Goal: Obtain resource: Download file/media

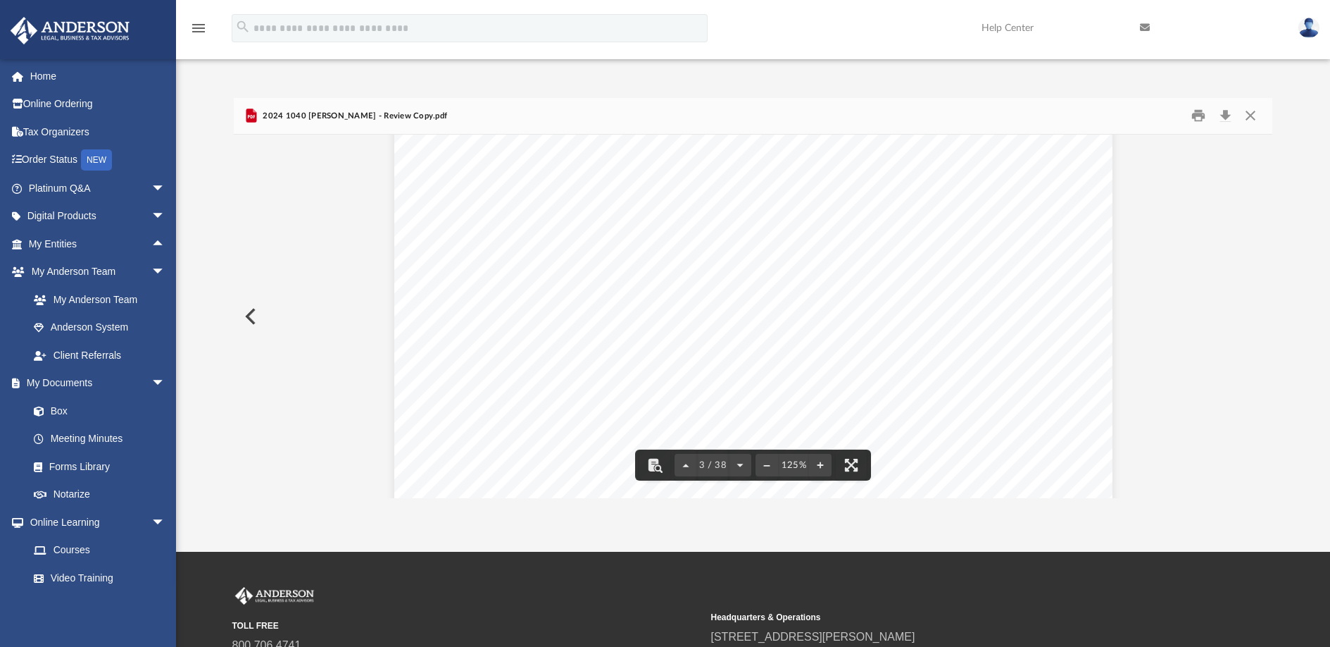
scroll to position [2124, 0]
click at [254, 321] on button "Preview" at bounding box center [249, 316] width 31 height 39
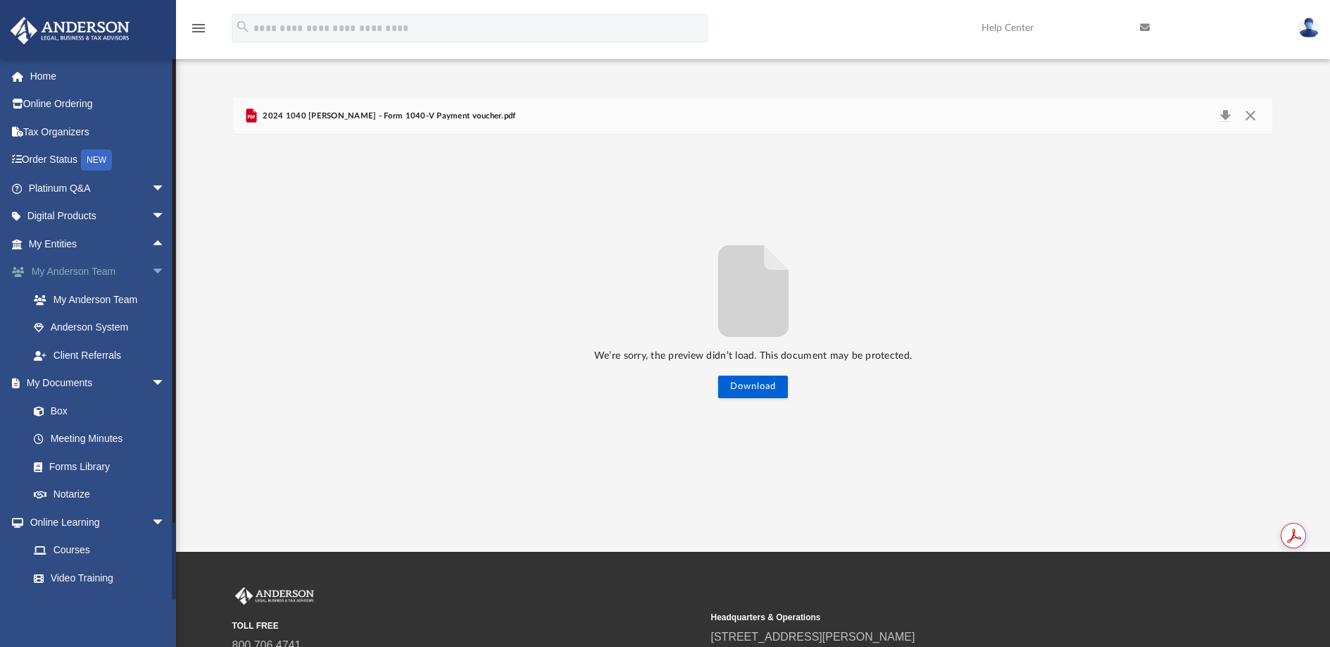
click at [151, 272] on span "arrow_drop_down" at bounding box center [165, 272] width 28 height 29
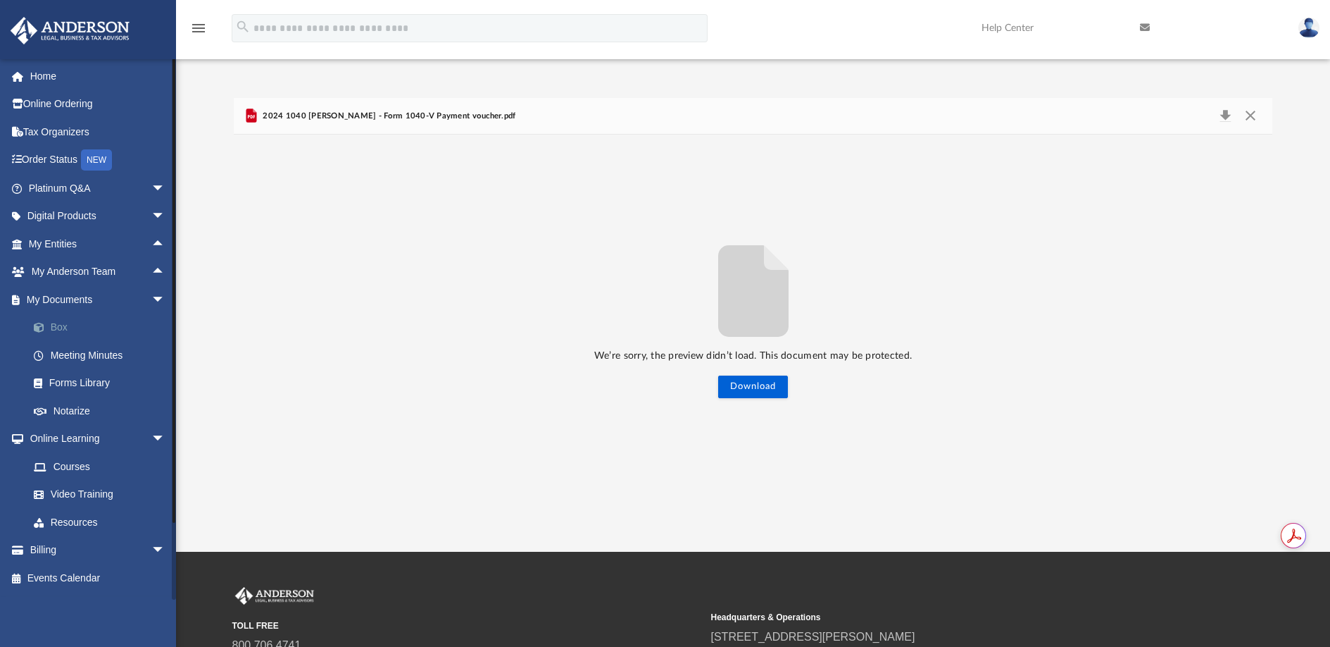
click at [59, 323] on link "Box" at bounding box center [103, 327] width 167 height 28
click at [151, 267] on span "arrow_drop_up" at bounding box center [165, 272] width 28 height 29
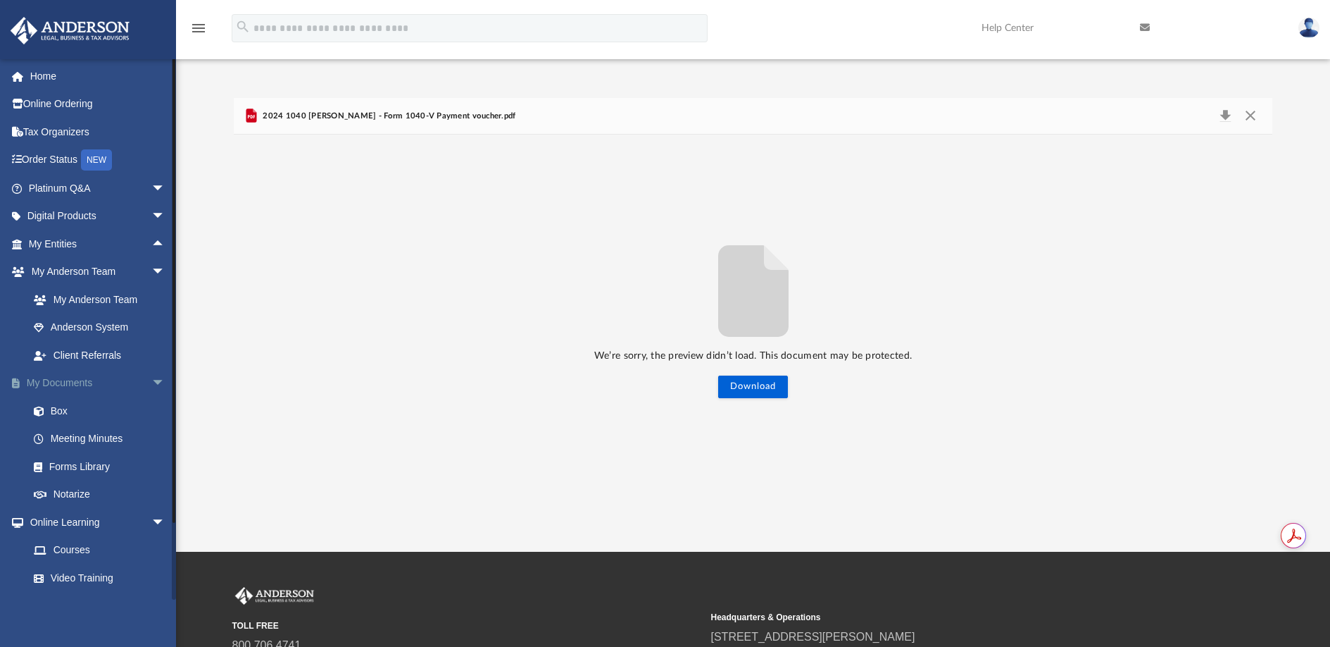
click at [151, 375] on span "arrow_drop_down" at bounding box center [165, 383] width 28 height 29
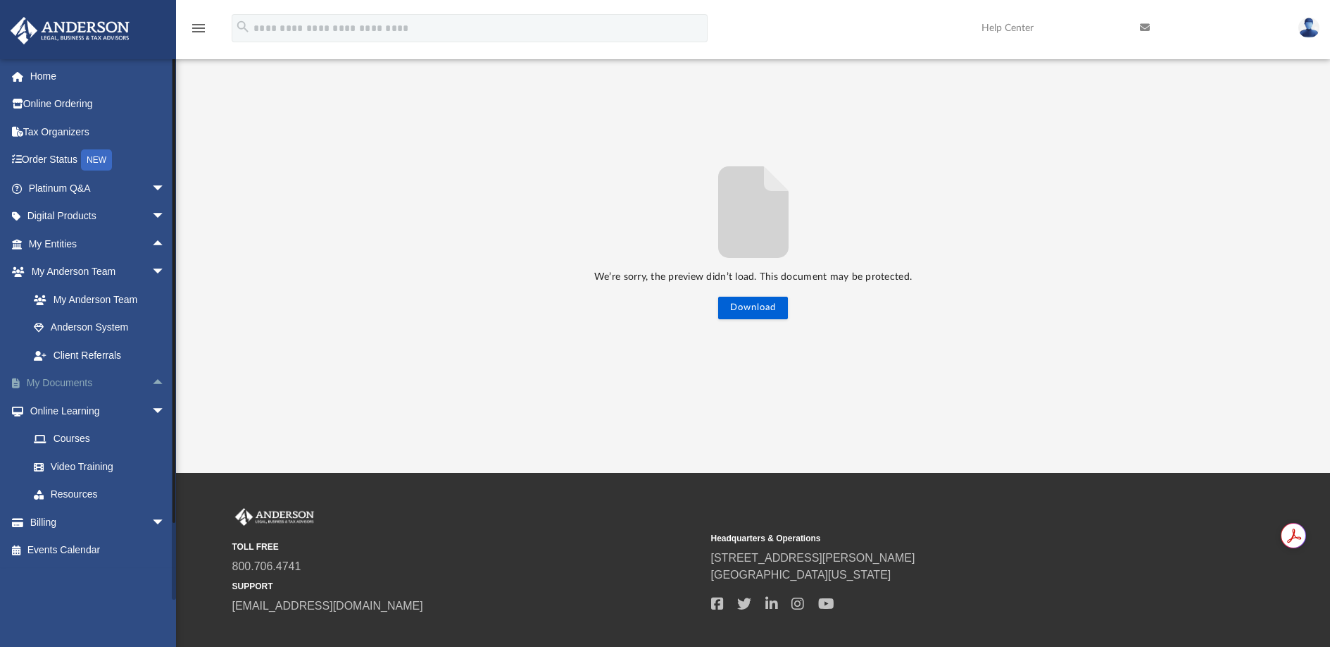
scroll to position [85, 0]
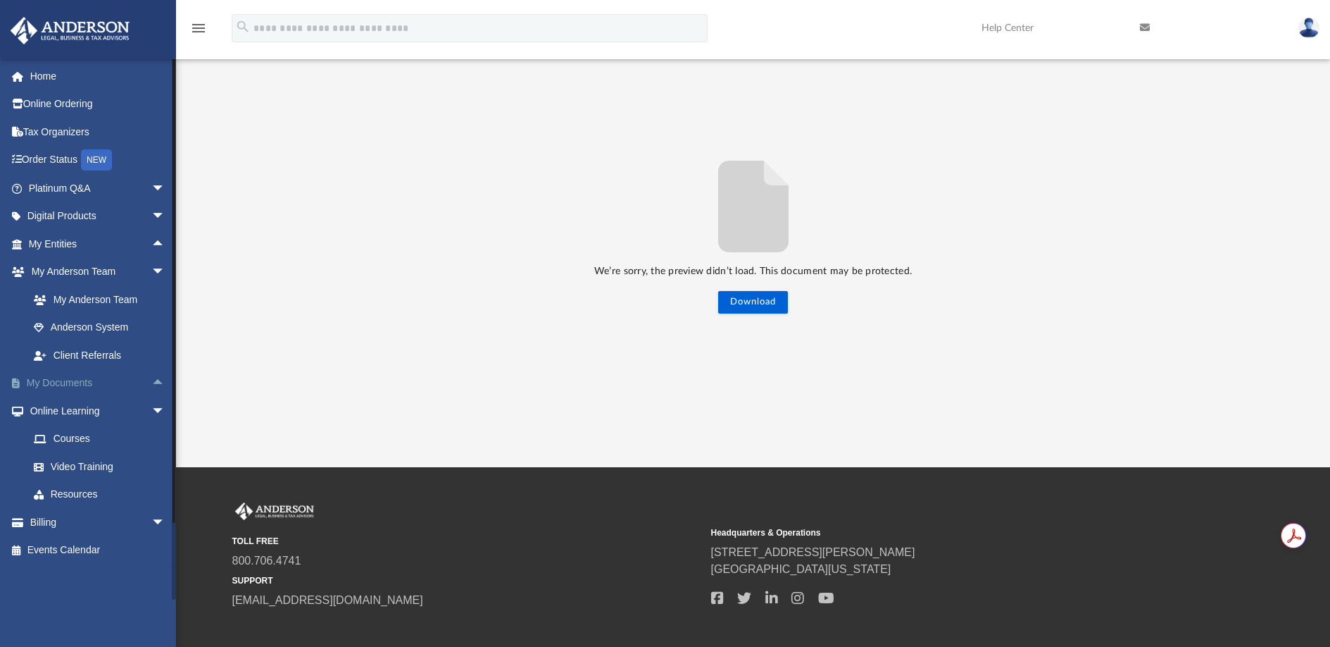
click at [151, 378] on span "arrow_drop_up" at bounding box center [165, 383] width 28 height 29
click at [55, 413] on link "Box" at bounding box center [103, 411] width 167 height 28
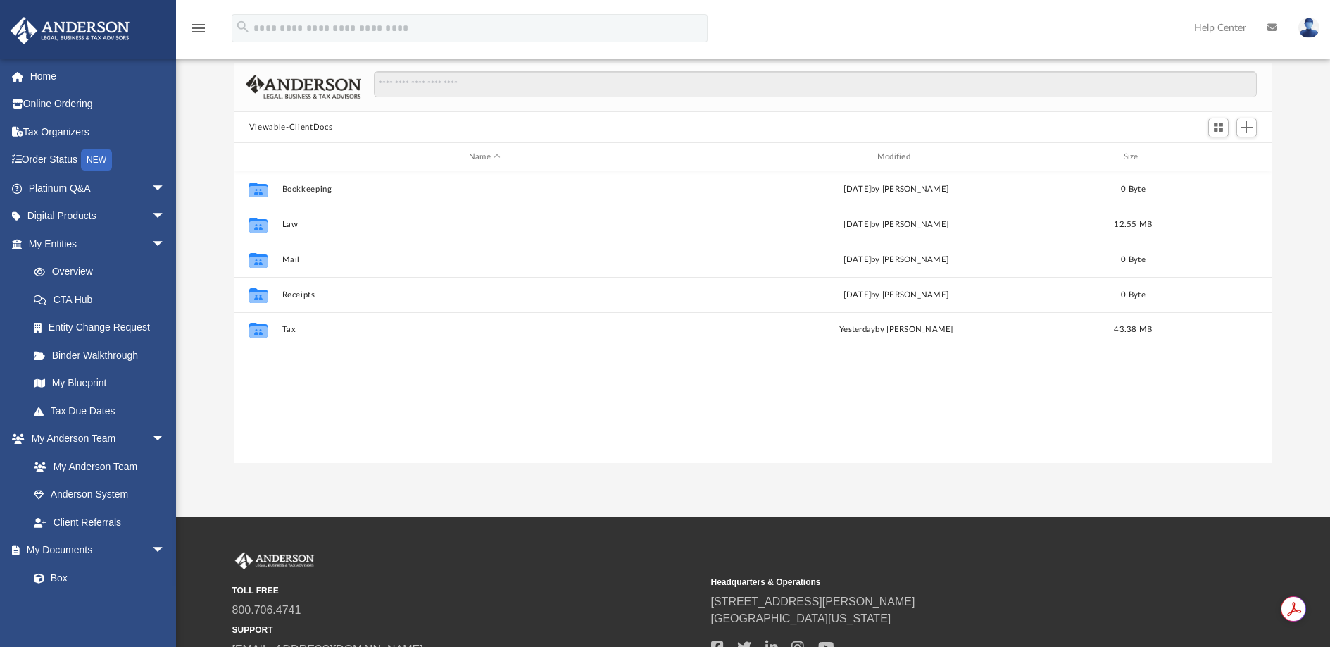
scroll to position [310, 1028]
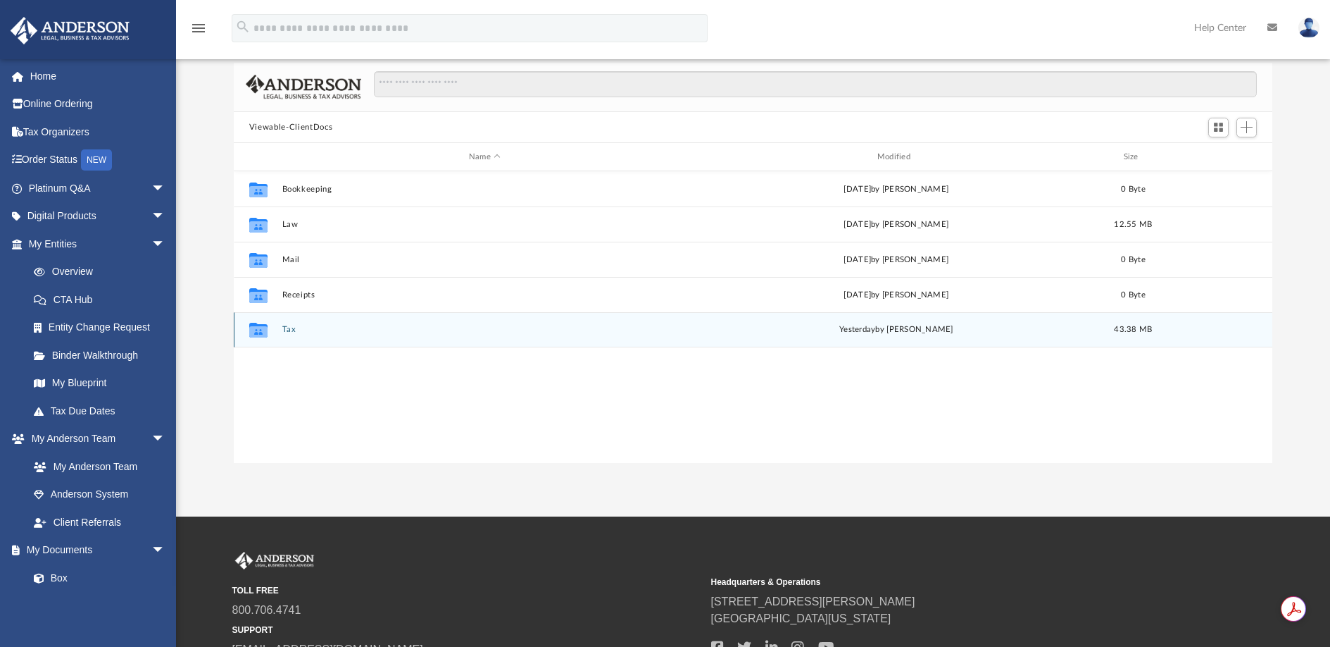
click at [285, 337] on div "Collaborated Folder Tax yesterday by Jasmine Splunge 43.38 MB" at bounding box center [753, 329] width 1039 height 35
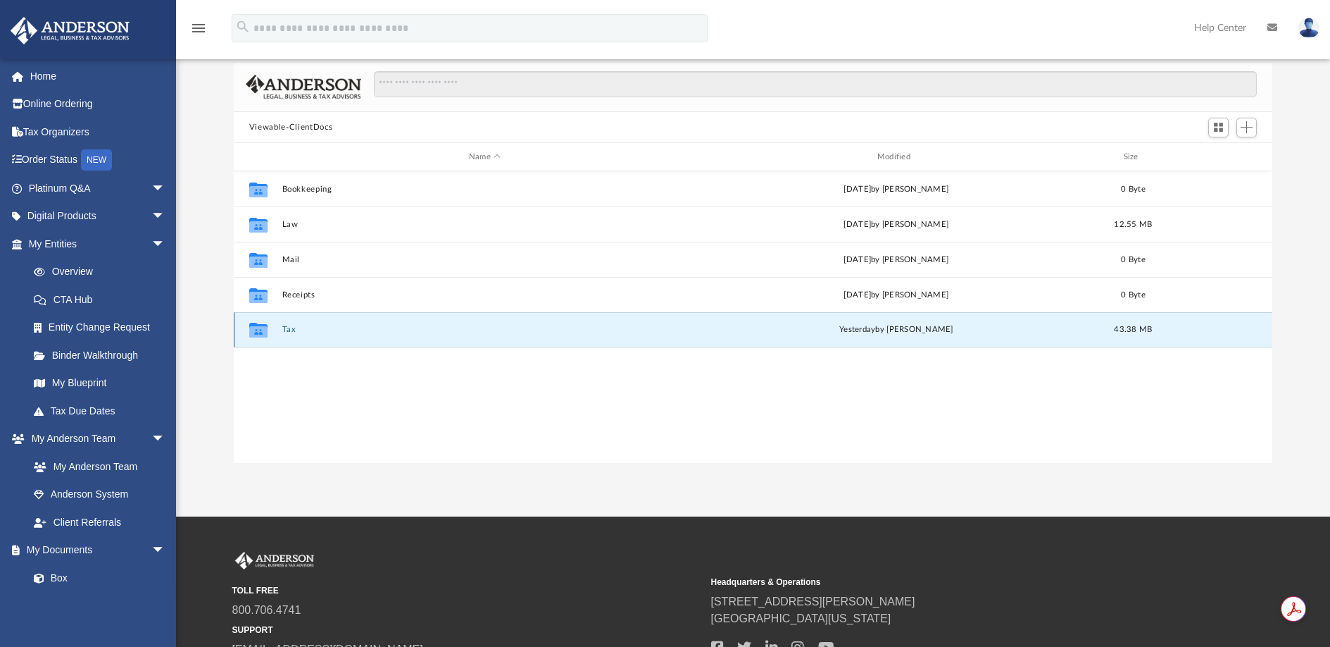
click at [285, 331] on button "Tax" at bounding box center [485, 329] width 406 height 9
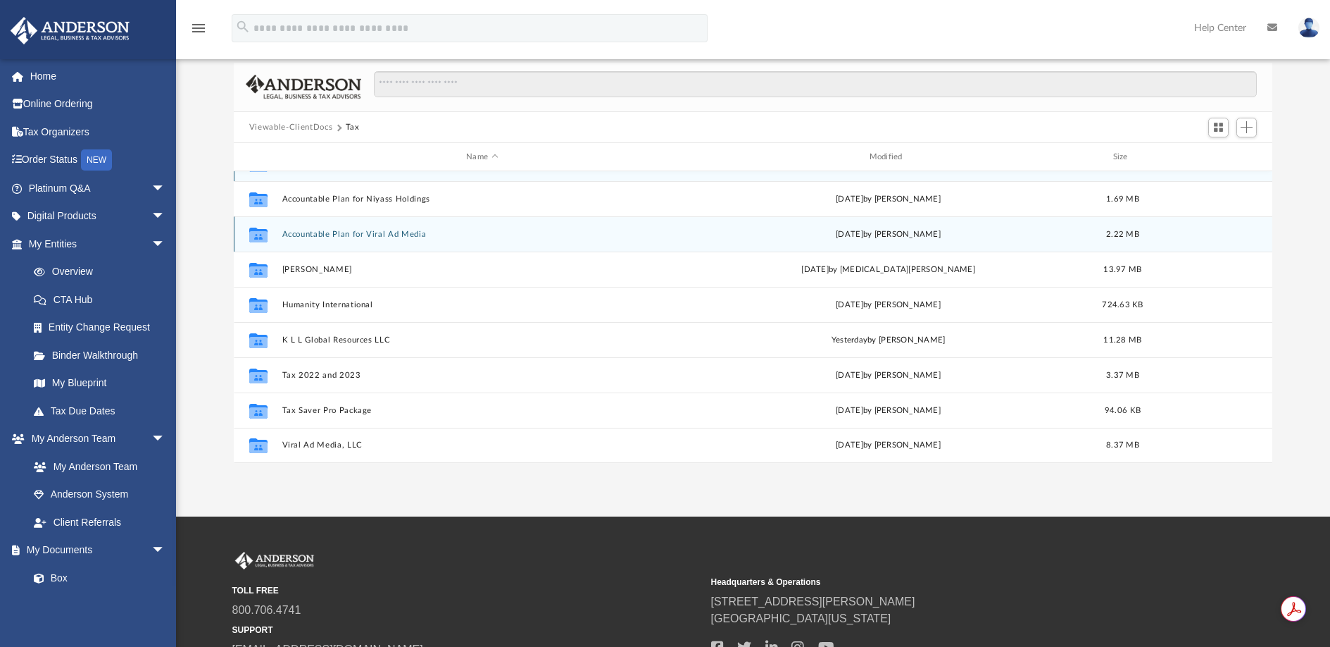
scroll to position [0, 0]
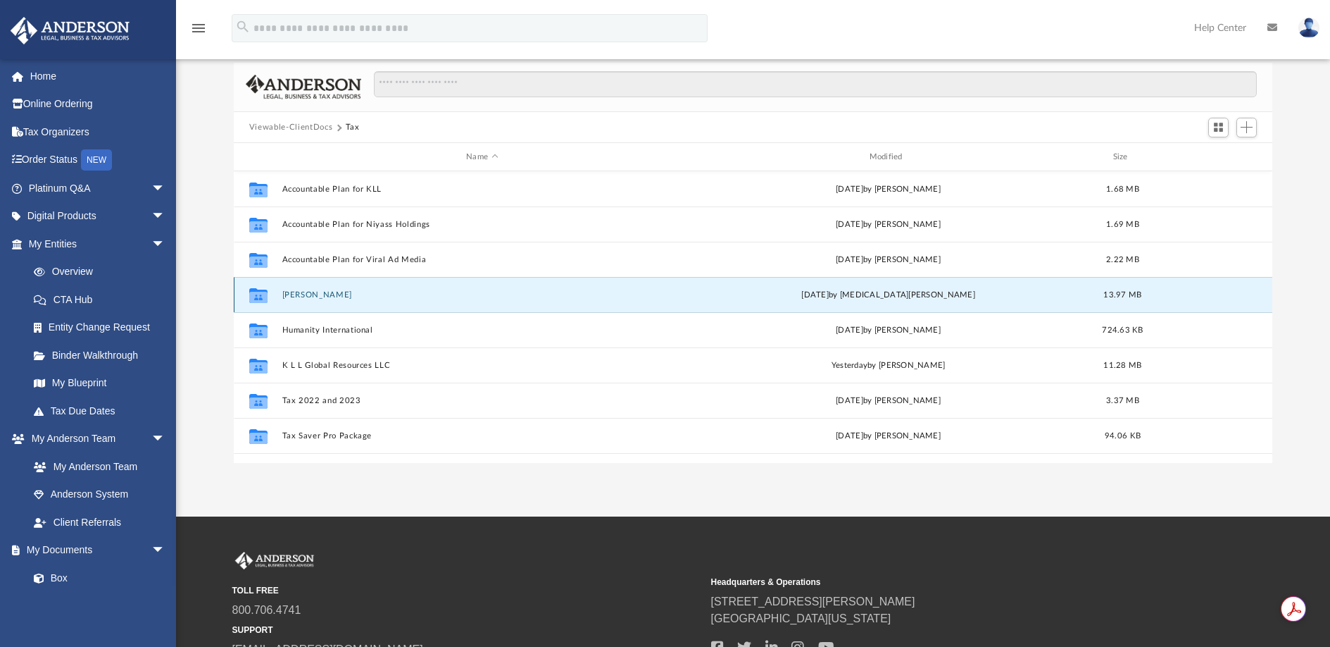
click at [310, 295] on button "[PERSON_NAME]" at bounding box center [482, 294] width 400 height 9
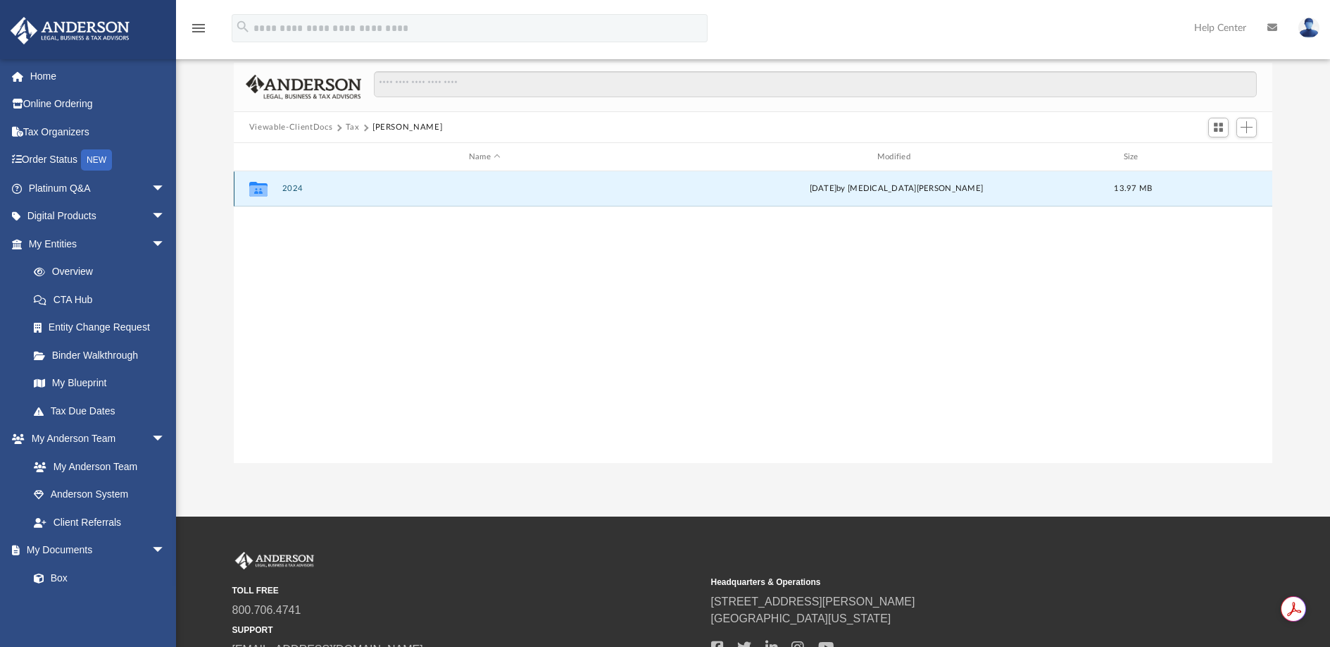
click at [294, 185] on button "2024" at bounding box center [485, 188] width 406 height 9
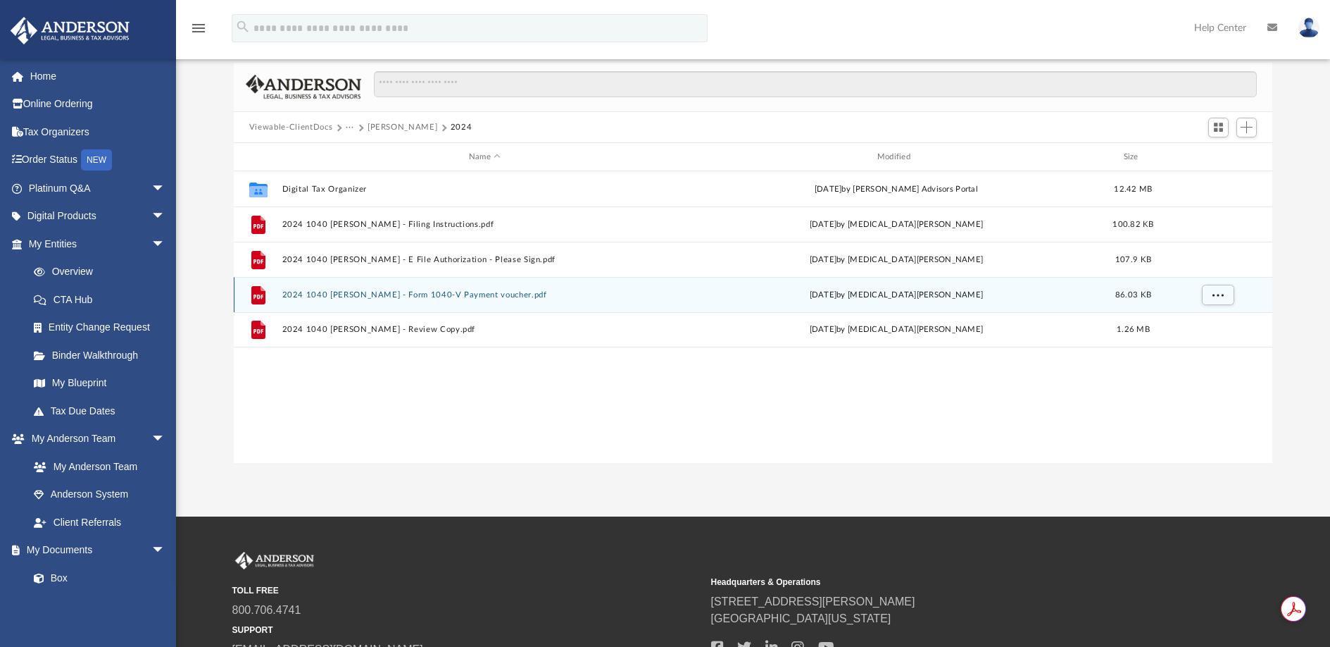
click at [389, 289] on div "File 2024 1040 Adeyemo, Luqman - Form 1040-V Payment voucher.pdf Fri Sep 26 202…" at bounding box center [753, 294] width 1039 height 35
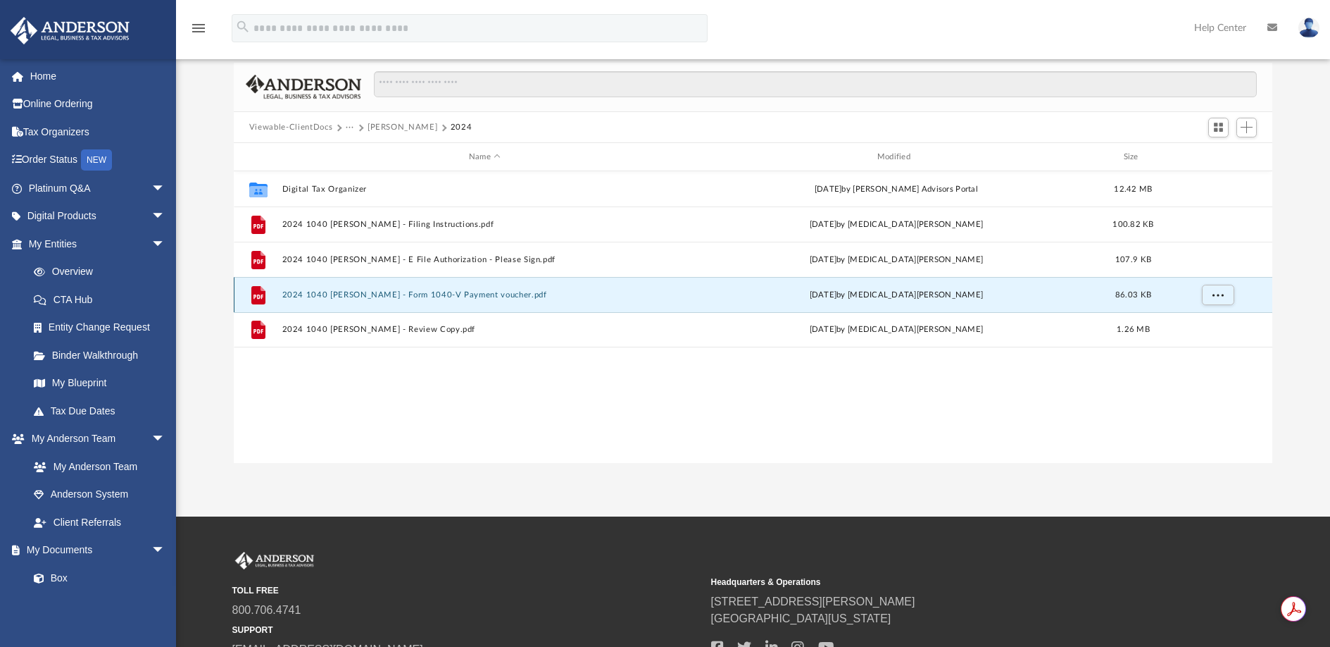
click at [382, 299] on button "2024 1040 Adeyemo, Luqman - Form 1040-V Payment voucher.pdf" at bounding box center [485, 294] width 406 height 9
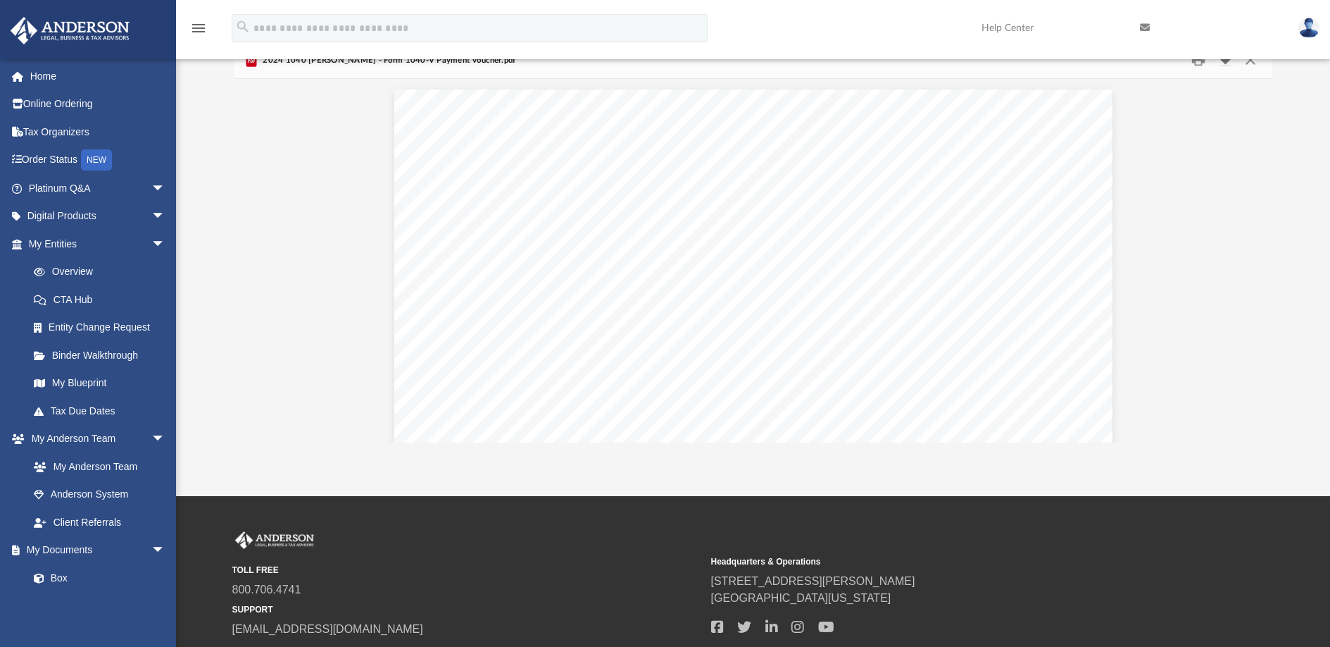
click at [1224, 62] on button "Download" at bounding box center [1225, 60] width 25 height 22
click at [249, 261] on button "Preview" at bounding box center [249, 260] width 31 height 39
click at [243, 258] on button "Preview" at bounding box center [249, 260] width 31 height 39
click at [151, 242] on span "arrow_drop_down" at bounding box center [165, 244] width 28 height 29
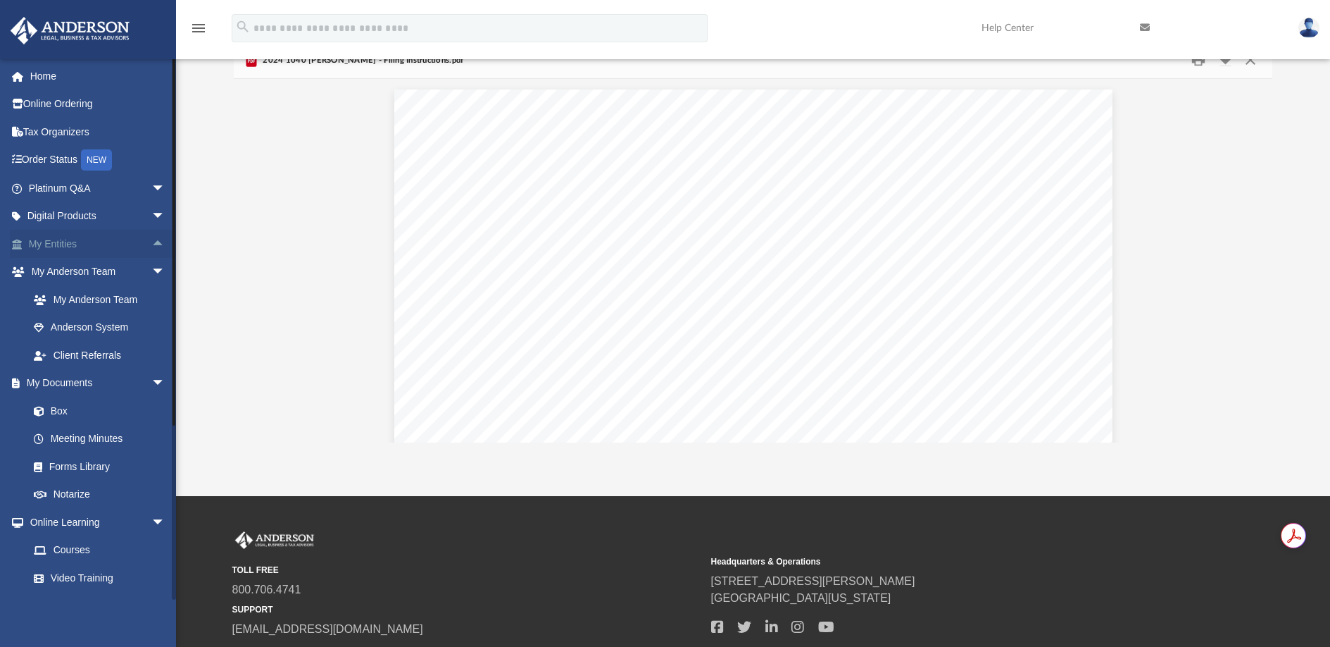
click at [151, 242] on span "arrow_drop_up" at bounding box center [165, 244] width 28 height 29
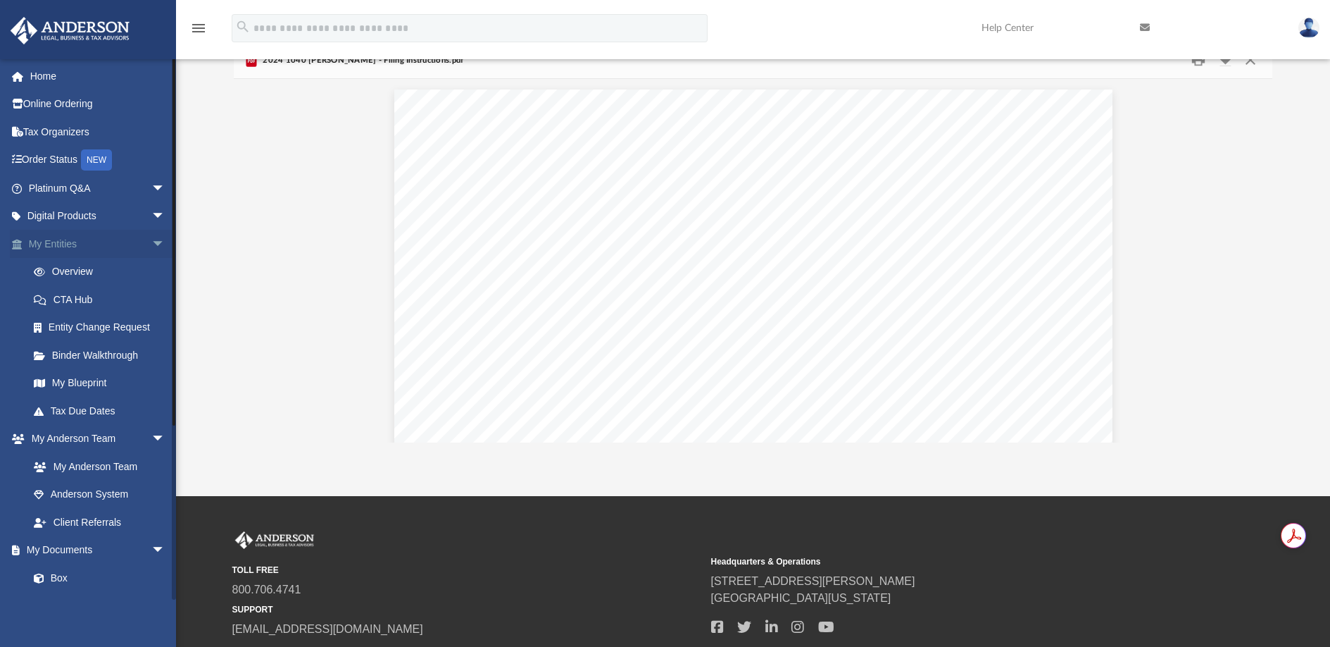
click at [151, 242] on span "arrow_drop_down" at bounding box center [165, 244] width 28 height 29
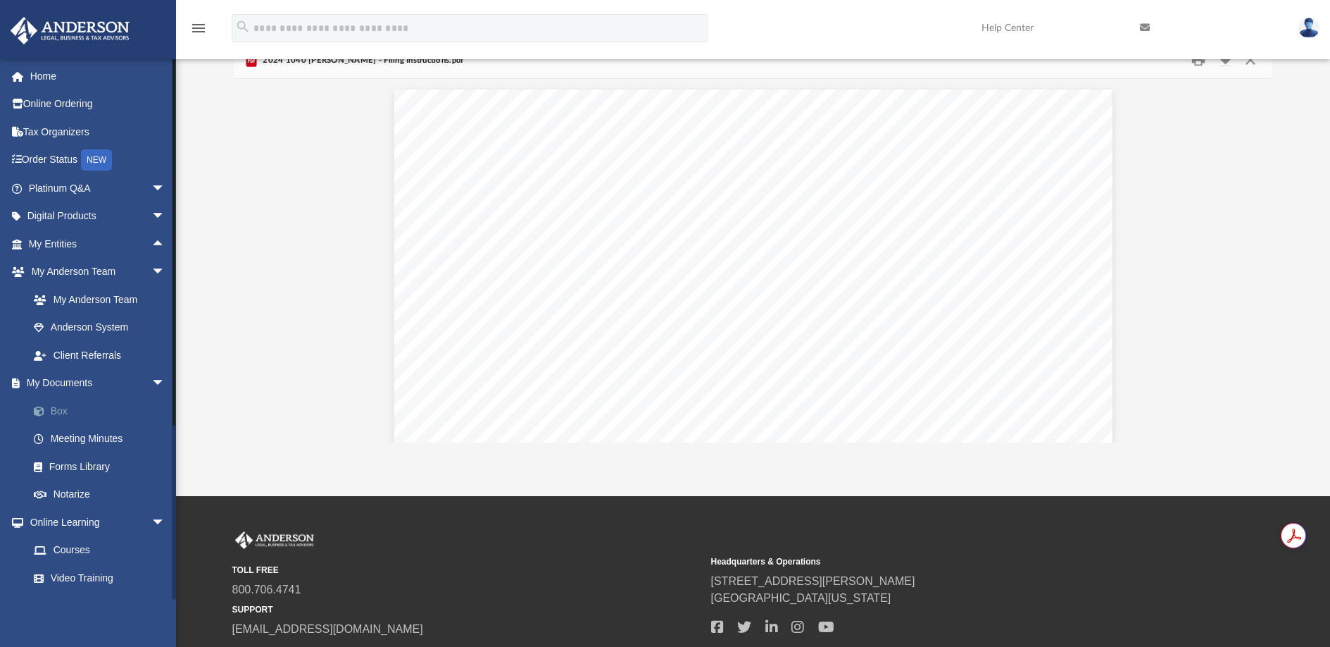
click at [56, 404] on link "Box" at bounding box center [103, 411] width 167 height 28
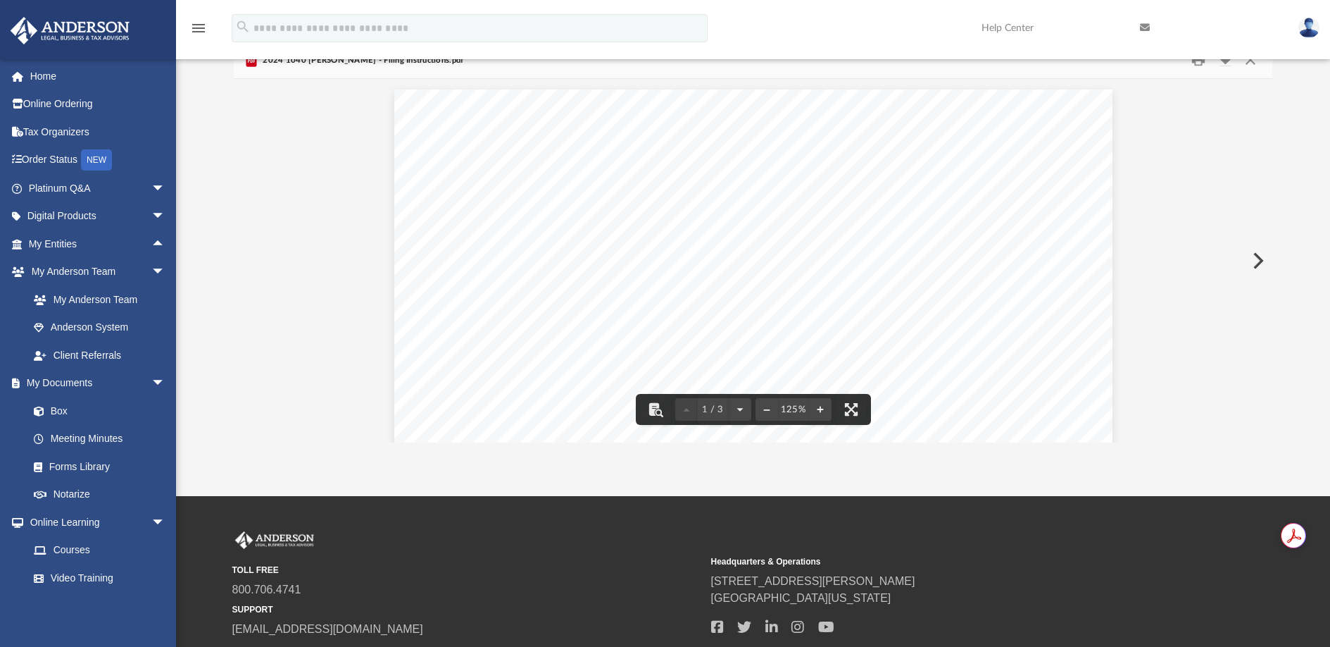
click at [550, 340] on div "September 25, 2025 Luqman Y. Adeyemo 7639 Village Mill LN Richmond, TX 77407 De…" at bounding box center [753, 554] width 718 height 930
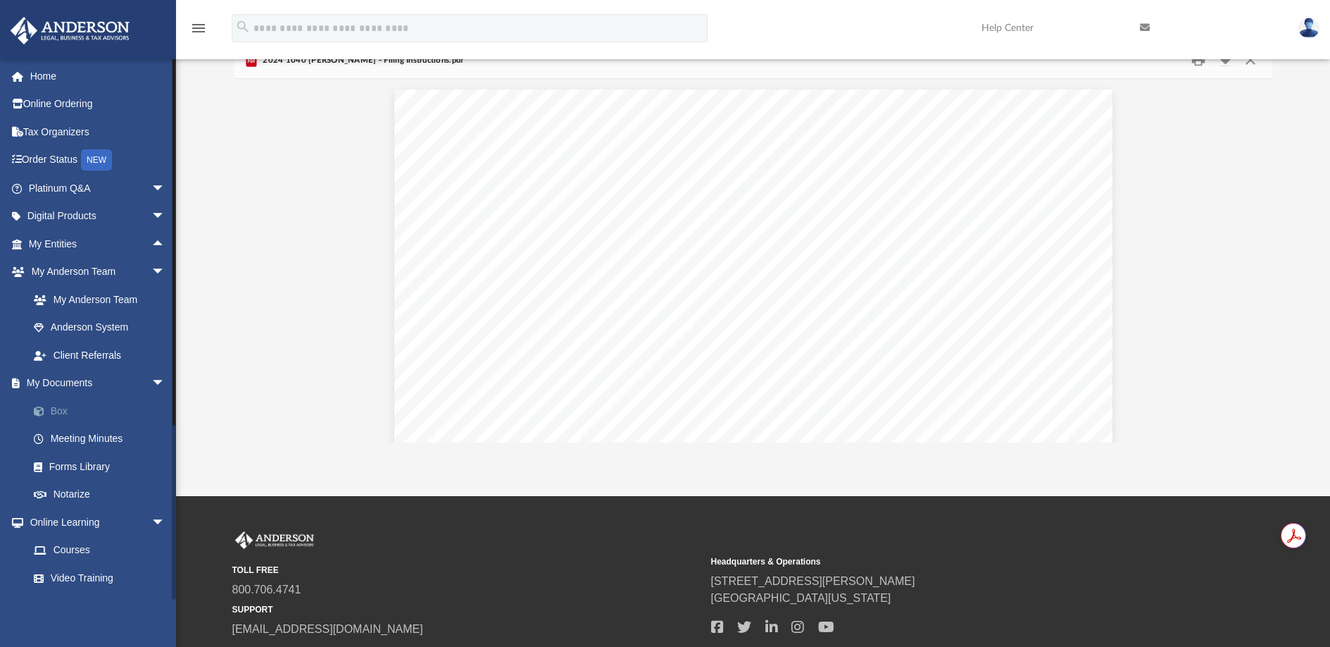
click at [60, 412] on link "Box" at bounding box center [103, 411] width 167 height 28
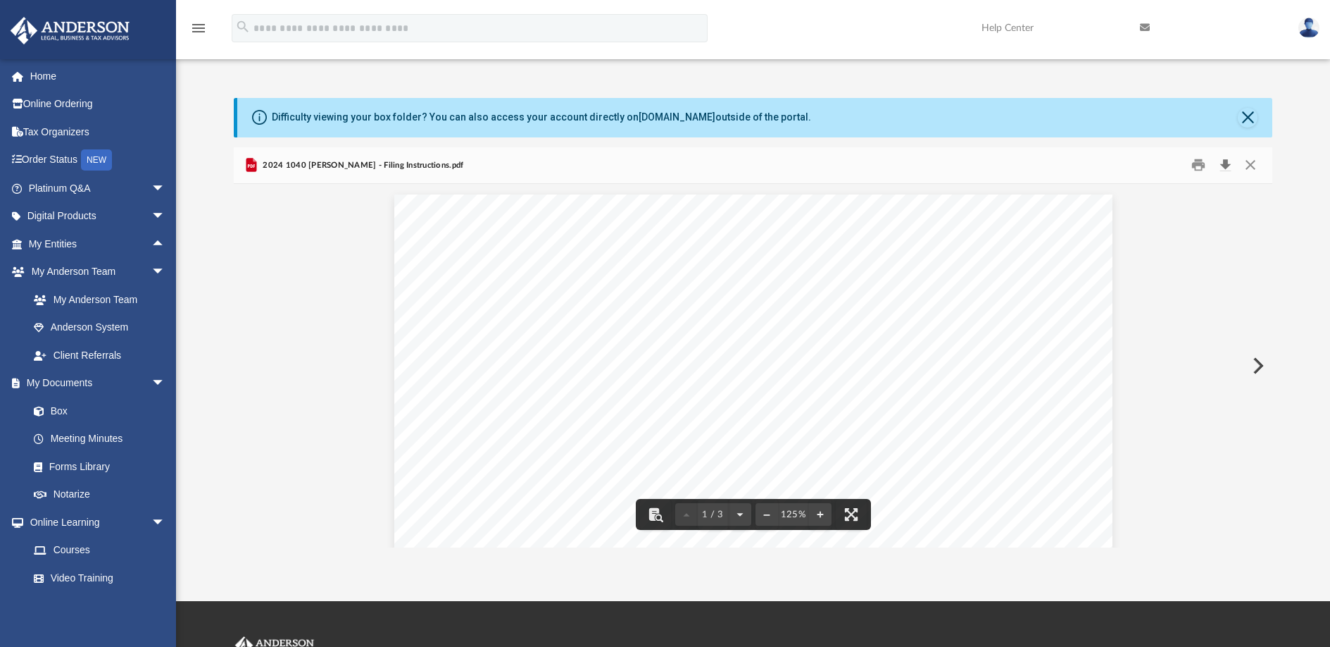
click at [1225, 168] on button "Download" at bounding box center [1225, 165] width 25 height 22
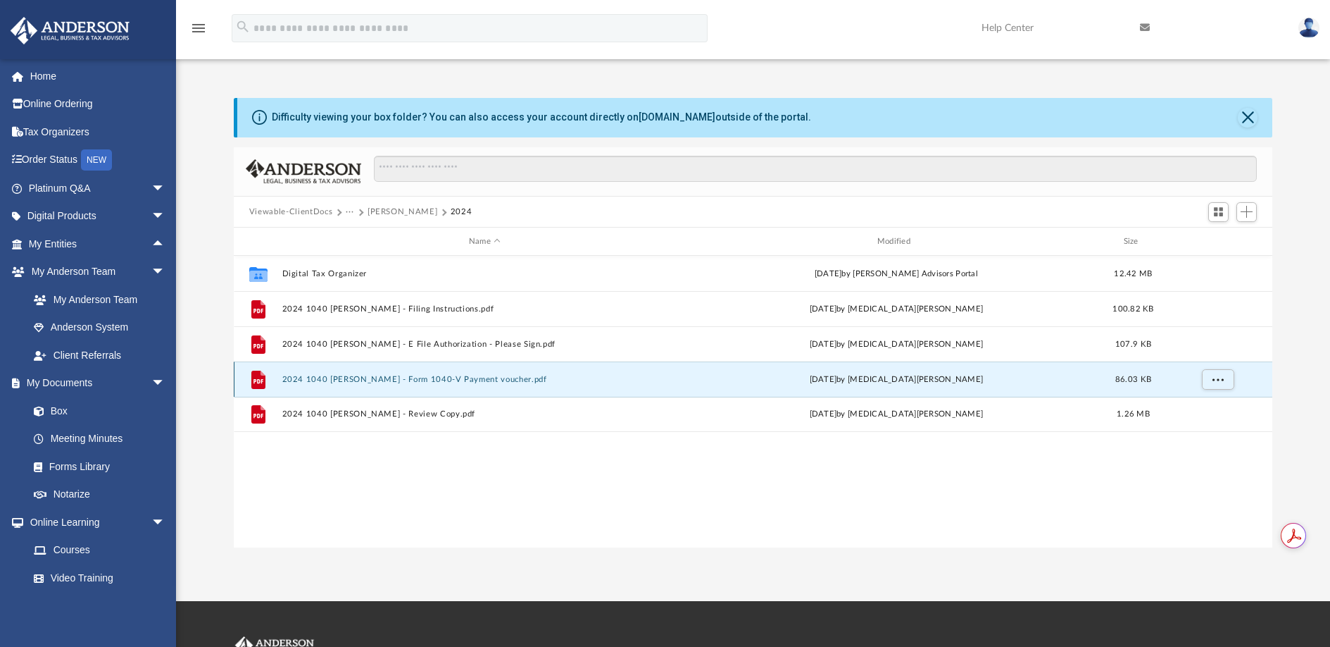
click at [381, 377] on button "2024 1040 Adeyemo, Luqman - Form 1040-V Payment voucher.pdf" at bounding box center [485, 379] width 406 height 9
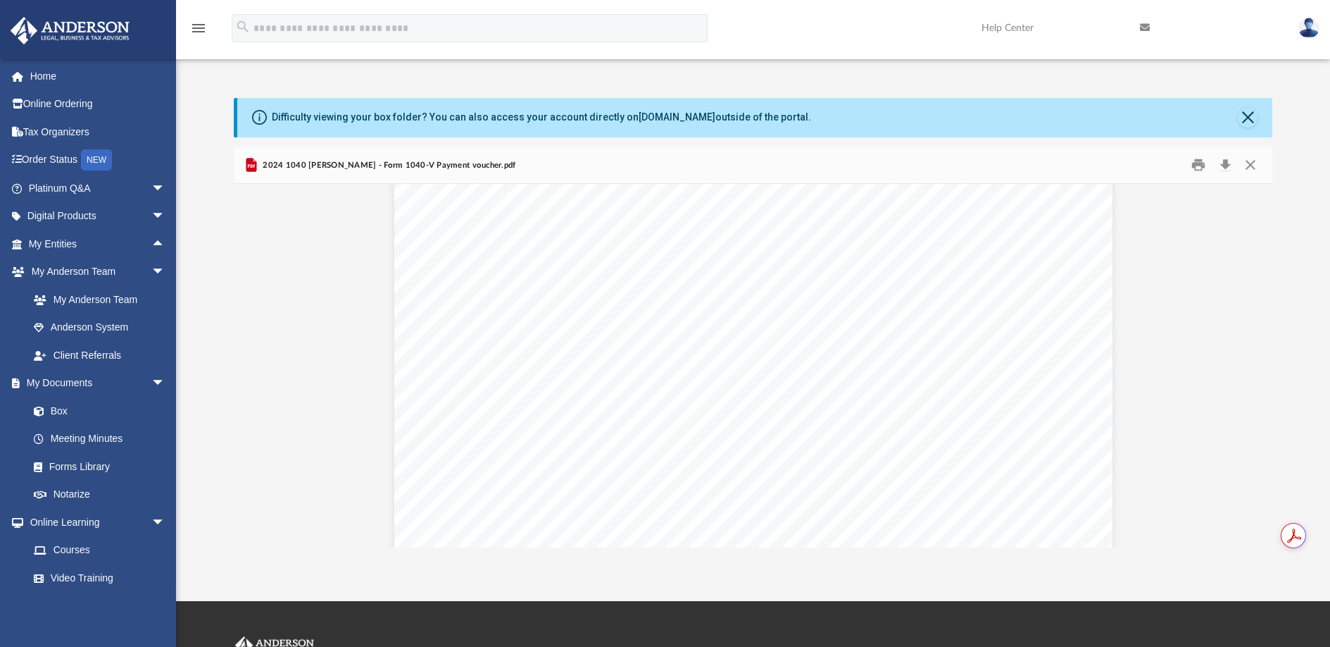
scroll to position [551, 0]
click at [612, 405] on div "410681 05-01-24 OMB No. 1545-0074 For Privacy Act and Paperwork Reduction Act N…" at bounding box center [753, 109] width 718 height 930
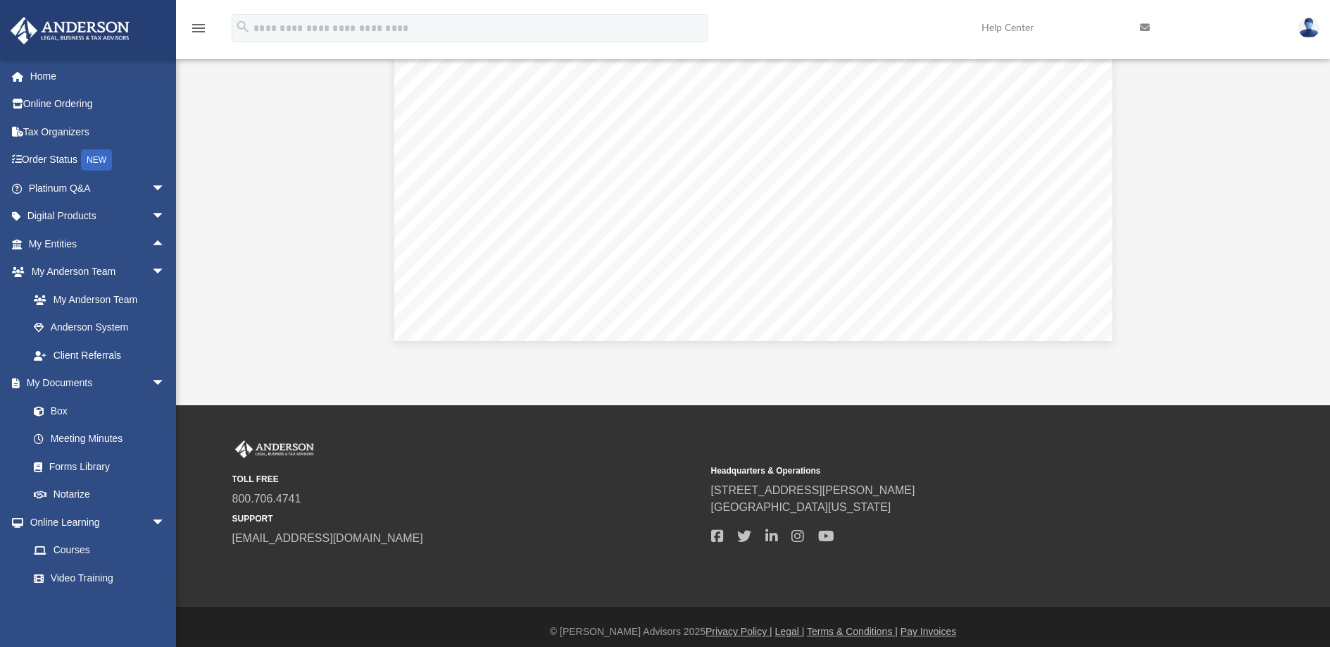
scroll to position [206, 0]
